Goal: Task Accomplishment & Management: Use online tool/utility

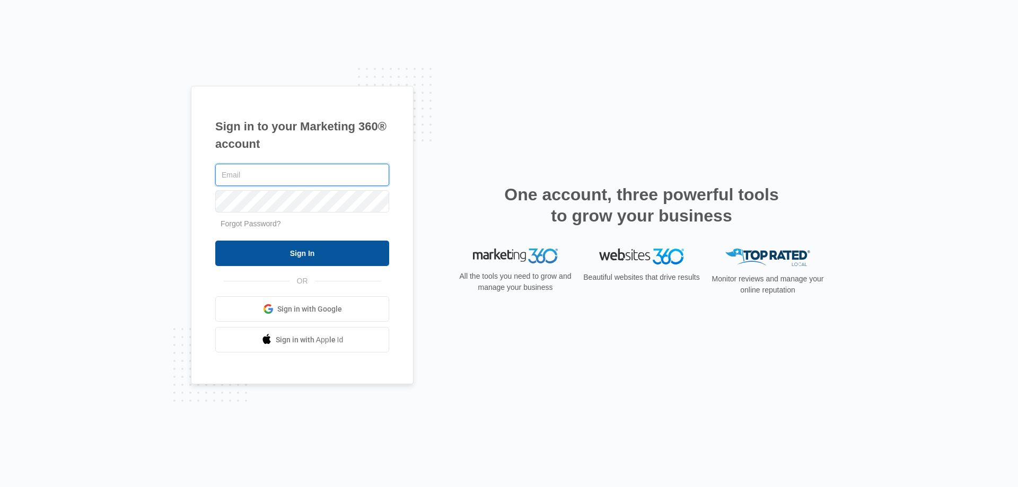
type input "[PERSON_NAME][EMAIL_ADDRESS][DOMAIN_NAME]"
click at [311, 254] on input "Sign In" at bounding box center [302, 253] width 174 height 25
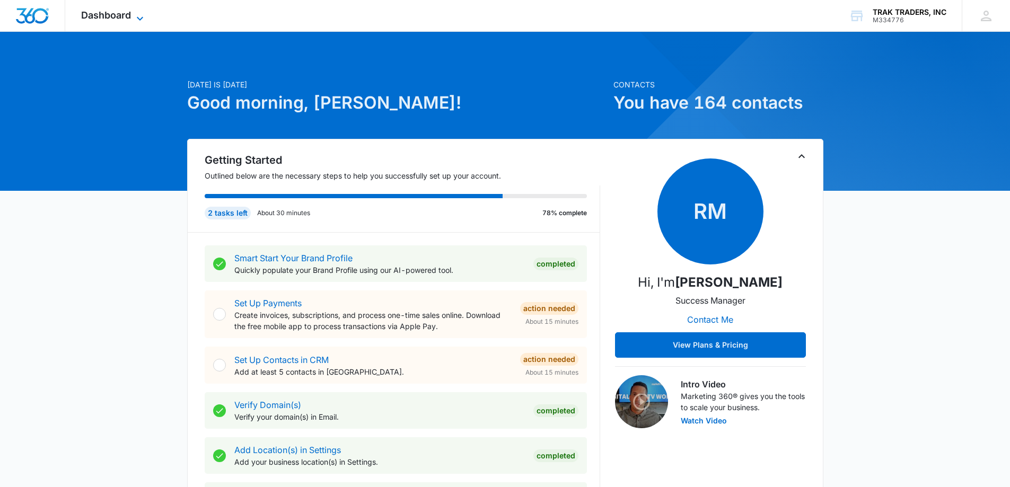
click at [137, 15] on icon at bounding box center [140, 18] width 13 height 13
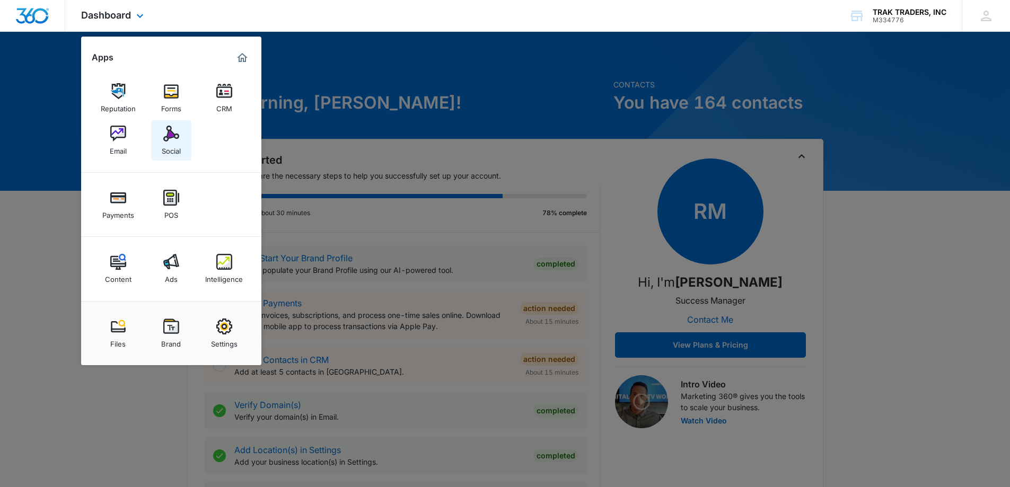
click at [172, 136] on img at bounding box center [171, 134] width 16 height 16
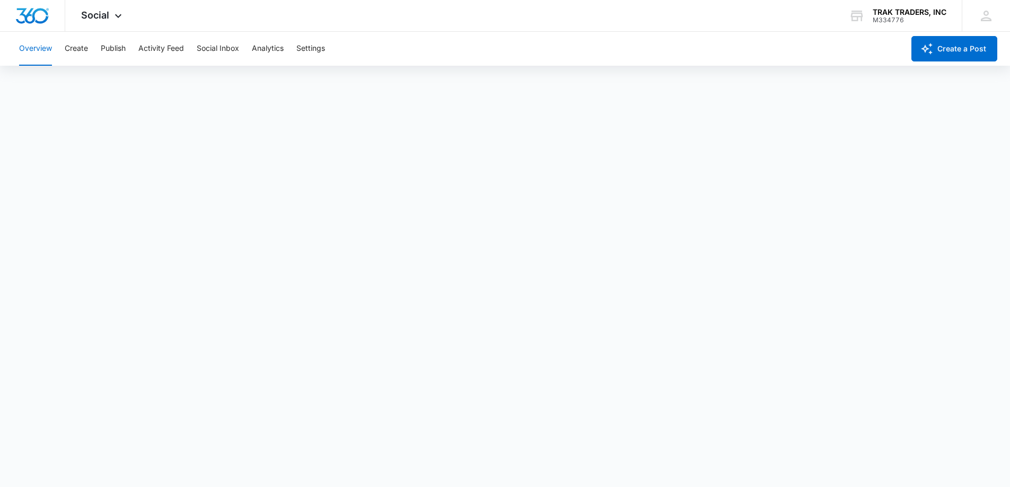
scroll to position [3, 0]
